Goal: Task Accomplishment & Management: Manage account settings

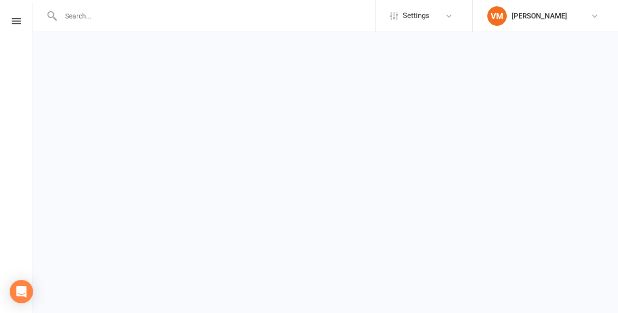
click at [56, 46] on html "Settings Event Templates Access Control VM Vlad Mravec My profile My subscripti…" at bounding box center [309, 23] width 618 height 46
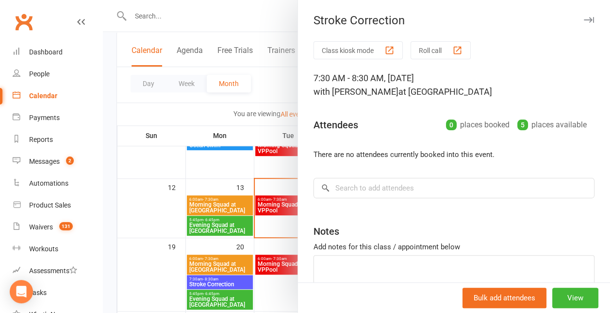
click at [162, 15] on div at bounding box center [356, 156] width 507 height 313
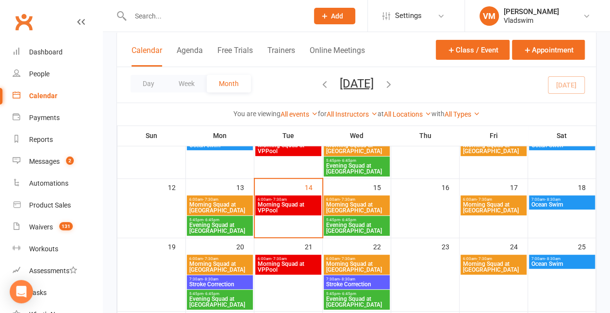
click at [149, 15] on input "text" at bounding box center [214, 16] width 174 height 14
paste input "Geoff Joyce"
type input "Geoff Joyce"
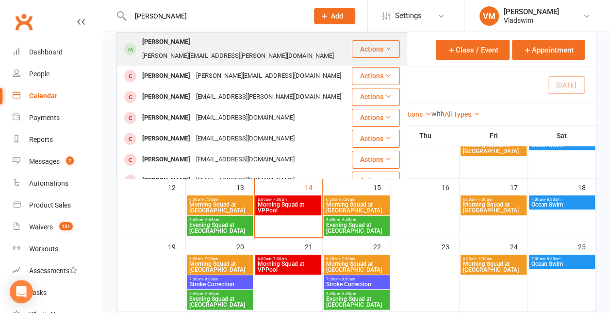
click at [173, 49] on div "Geoff Joyce" at bounding box center [166, 42] width 54 height 14
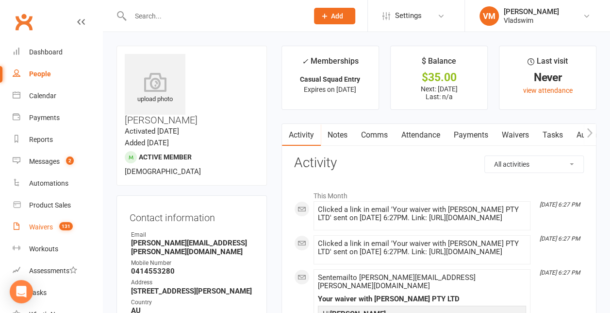
click at [47, 227] on div "Waivers" at bounding box center [41, 227] width 24 height 8
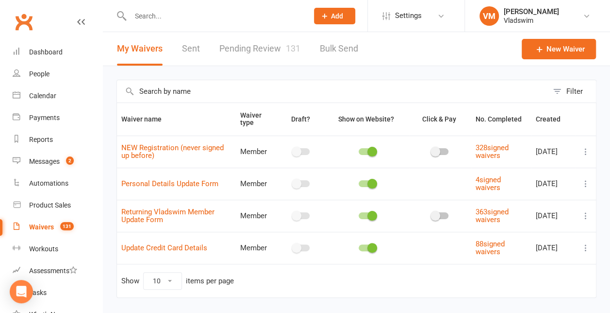
click at [233, 46] on link "Pending Review 131" at bounding box center [259, 49] width 81 height 34
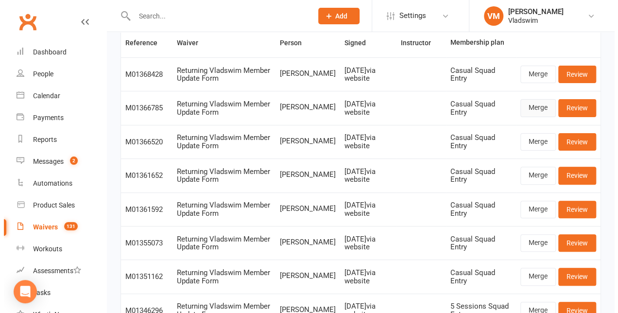
scroll to position [74, 0]
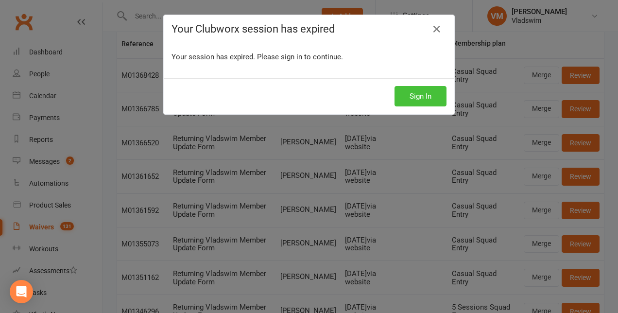
click at [420, 88] on button "Sign In" at bounding box center [420, 96] width 52 height 20
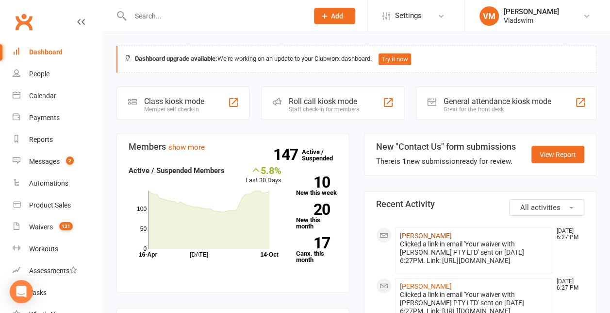
click at [425, 234] on link "Geoff Joyce" at bounding box center [426, 236] width 52 height 8
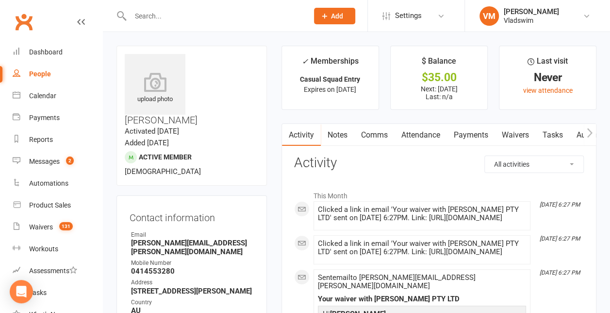
click at [520, 135] on link "Waivers" at bounding box center [515, 135] width 41 height 22
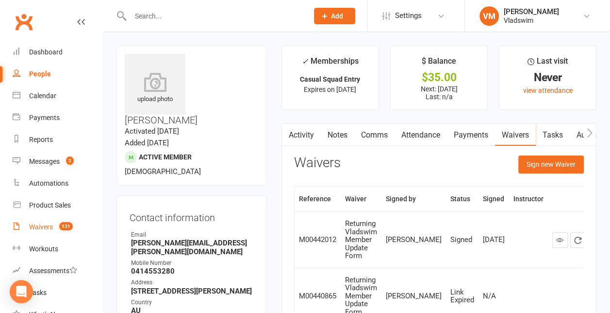
click at [47, 225] on div "Waivers" at bounding box center [41, 227] width 24 height 8
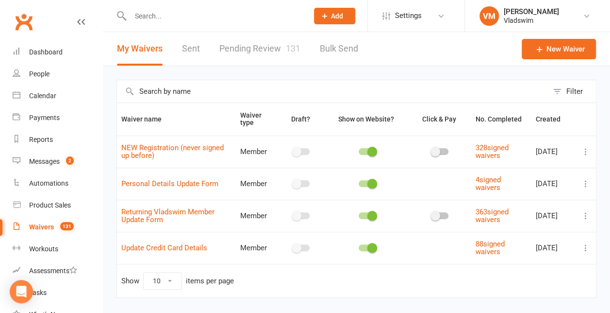
click at [259, 49] on link "Pending Review 131" at bounding box center [259, 49] width 81 height 34
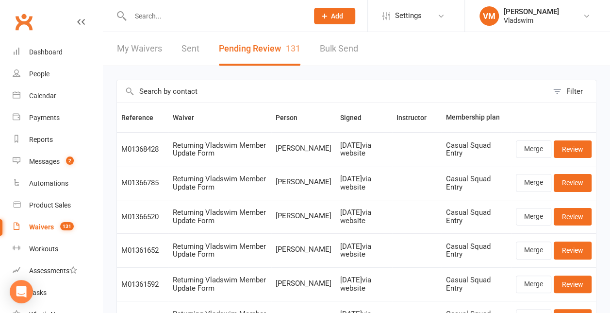
click at [340, 46] on link "Bulk Send" at bounding box center [339, 49] width 38 height 34
select select "active_members"
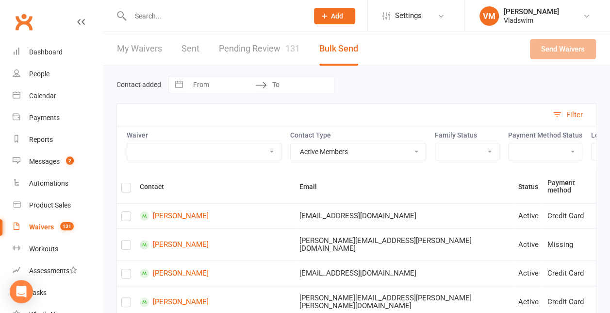
click at [261, 49] on link "Pending Review 131" at bounding box center [259, 49] width 81 height 34
